Goal: Go to known website: Access a specific website the user already knows

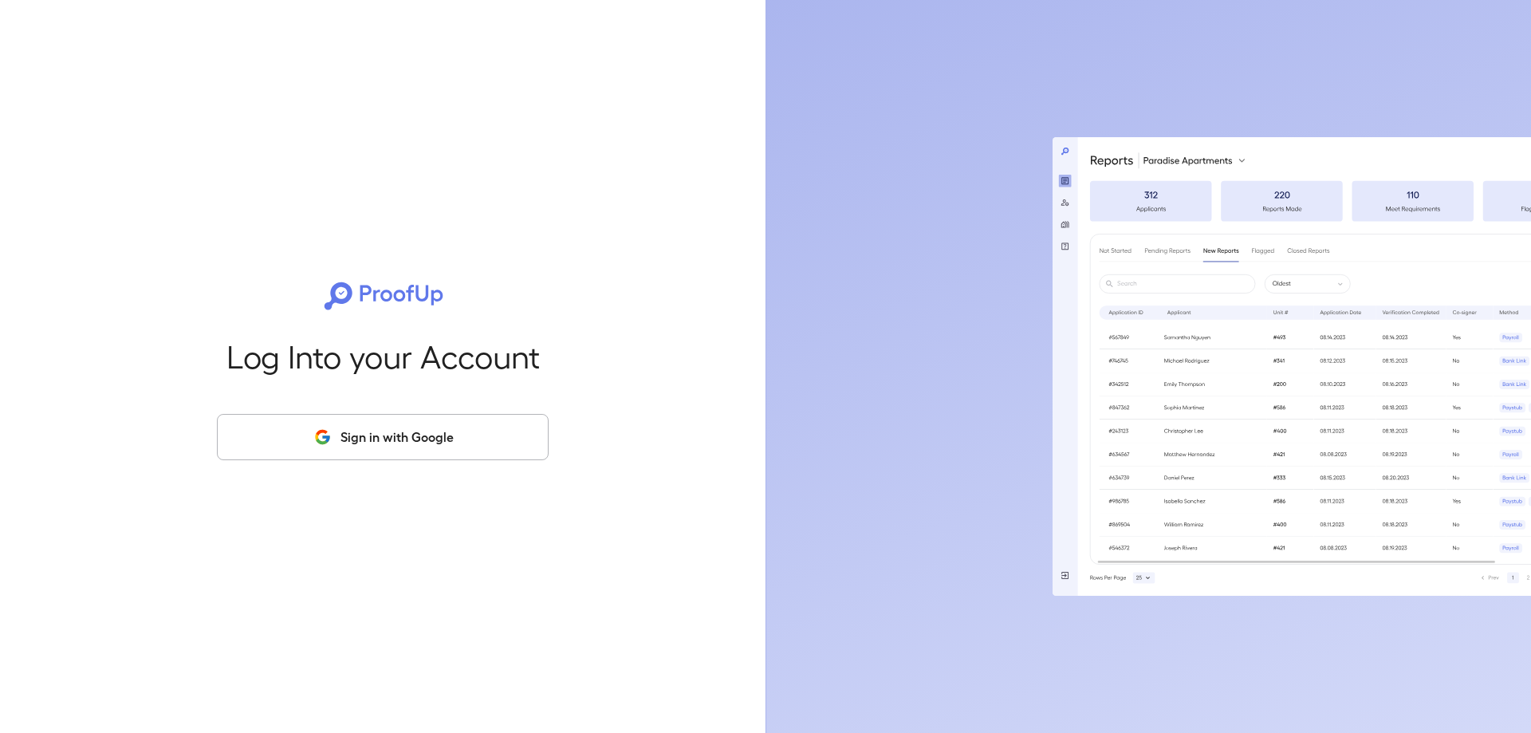
click at [388, 444] on button "Sign in with Google" at bounding box center [383, 437] width 332 height 46
